Goal: Task Accomplishment & Management: Use online tool/utility

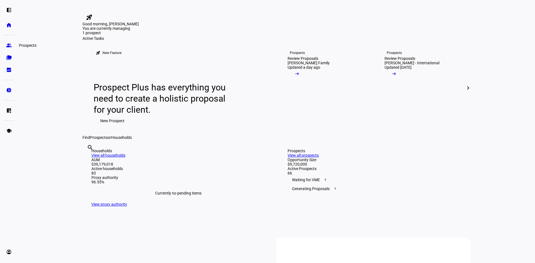
click at [4, 45] on link "group Prospects" at bounding box center [8, 45] width 11 height 11
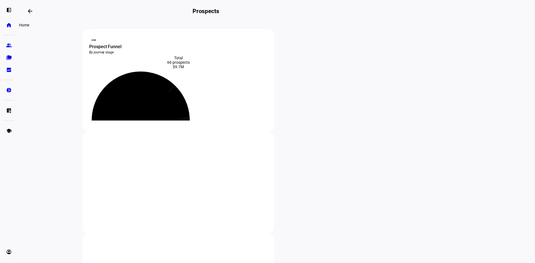
click at [5, 22] on link "home Home" at bounding box center [8, 24] width 11 height 11
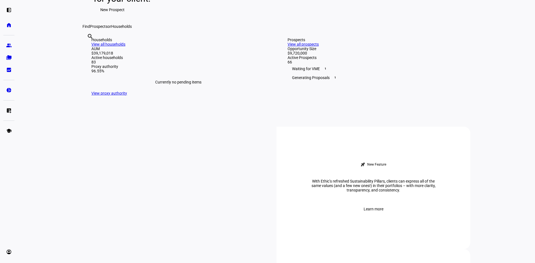
scroll to position [111, 0]
click at [88, 47] on input "text" at bounding box center [87, 43] width 1 height 7
type input "[PERSON_NAME]"
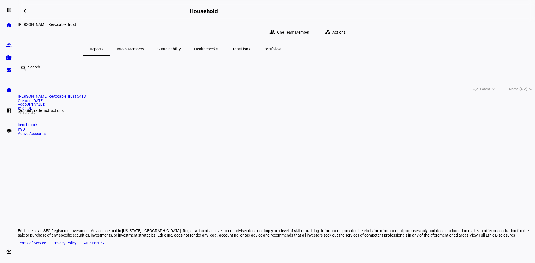
click at [10, 112] on eth-mat-symbol "list_alt_add" at bounding box center [9, 111] width 6 height 6
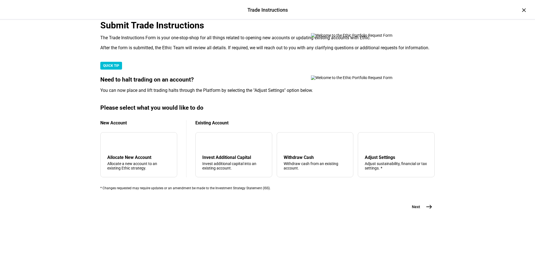
scroll to position [125, 0]
click at [327, 167] on div "Withdraw cash from an existing account." at bounding box center [315, 166] width 63 height 9
click at [429, 210] on mat-icon "east" at bounding box center [429, 207] width 7 height 7
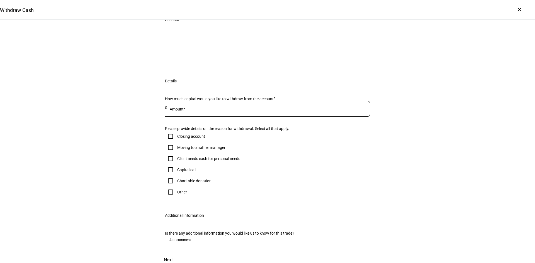
scroll to position [28, 0]
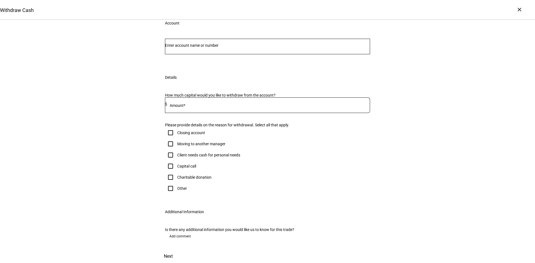
click at [182, 54] on div at bounding box center [267, 47] width 205 height 16
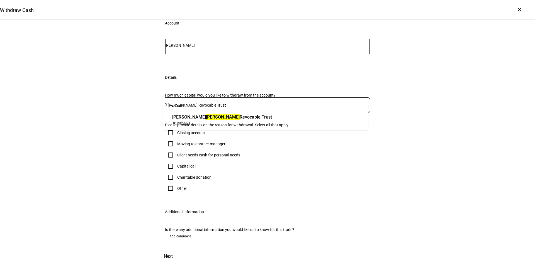
type input "[PERSON_NAME]"
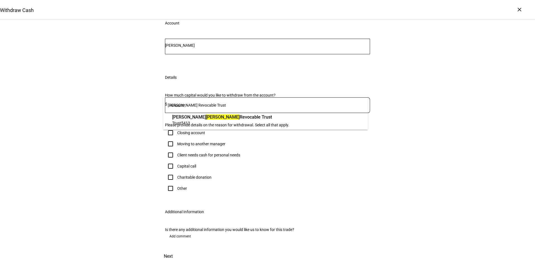
click at [209, 120] on span "[PERSON_NAME] Revocable Trust" at bounding box center [222, 117] width 100 height 6
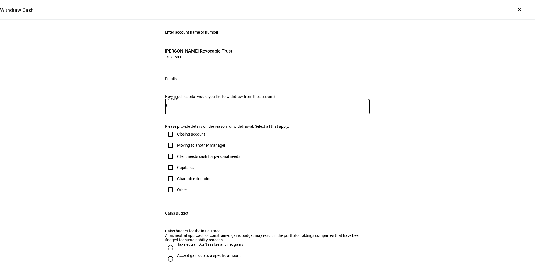
drag, startPoint x: 201, startPoint y: 178, endPoint x: 198, endPoint y: 176, distance: 3.2
click at [199, 108] on input at bounding box center [268, 105] width 203 height 4
type input "2,830"
click at [300, 129] on div "Please provide details on the reason for withdrawal. Select all that apply." at bounding box center [267, 126] width 205 height 4
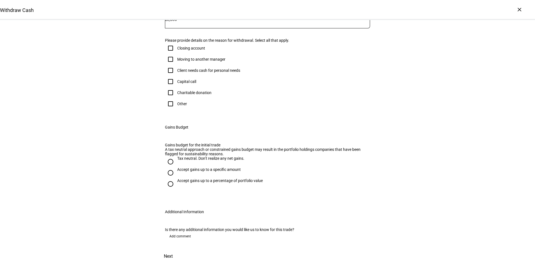
scroll to position [139, 0]
click at [217, 73] on div "Client needs cash for personal needs" at bounding box center [208, 70] width 63 height 4
click at [176, 76] on input "Client needs cash for personal needs" at bounding box center [170, 70] width 11 height 11
checkbox input "true"
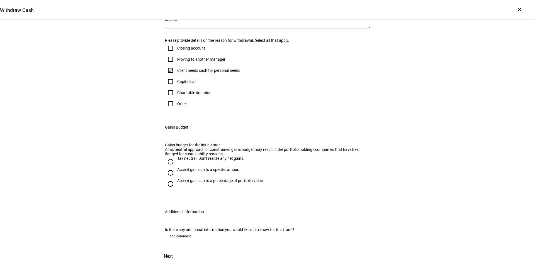
click at [209, 156] on div "Tax neutral. Don’t realize any net gains." at bounding box center [210, 158] width 67 height 4
click at [176, 156] on input "Tax neutral. Don’t realize any net gains." at bounding box center [170, 161] width 11 height 11
radio input "true"
click at [173, 250] on span "Next" at bounding box center [168, 256] width 9 height 13
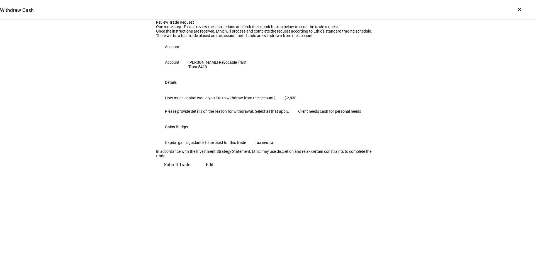
scroll to position [47, 0]
click at [190, 172] on span "Submit Trade" at bounding box center [177, 164] width 26 height 13
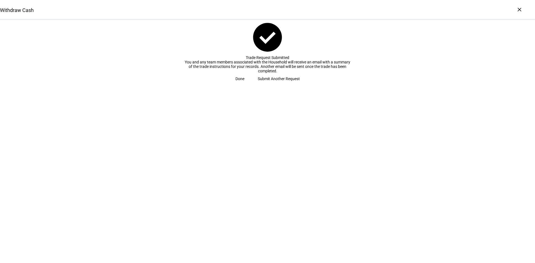
click at [251, 84] on span at bounding box center [240, 78] width 22 height 11
